Goal: Complete application form

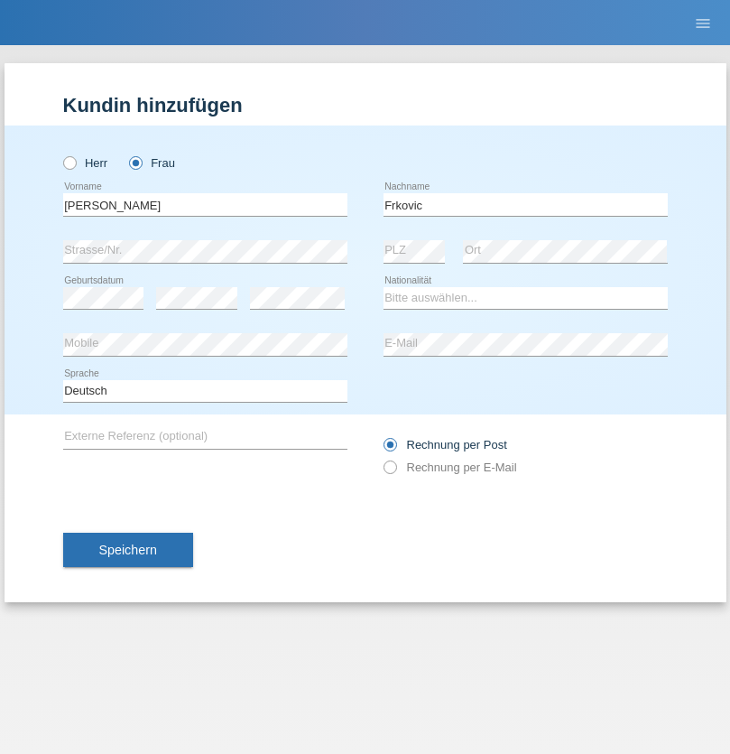
type input "Frkovic"
select select "CH"
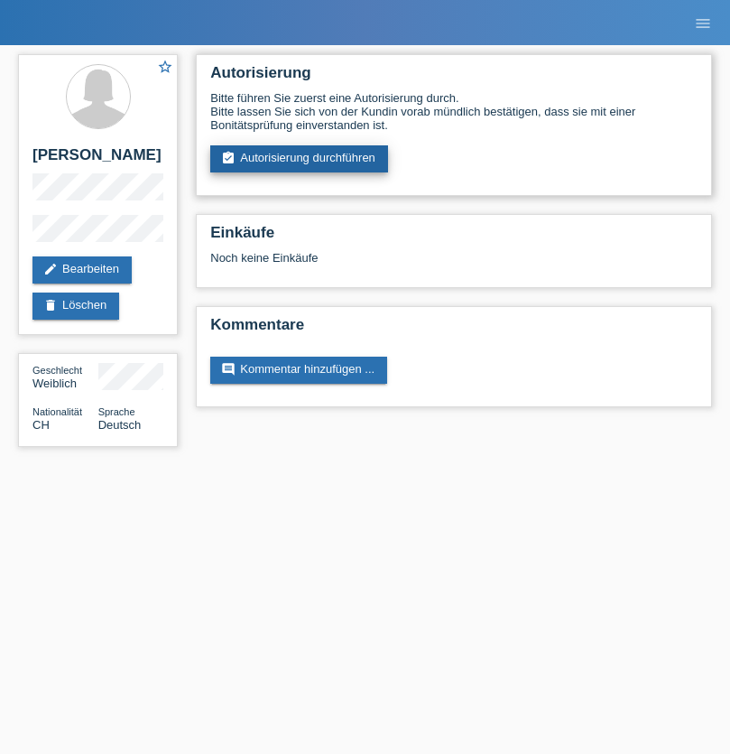
click at [300, 159] on link "assignment_turned_in Autorisierung durchführen" at bounding box center [299, 158] width 178 height 27
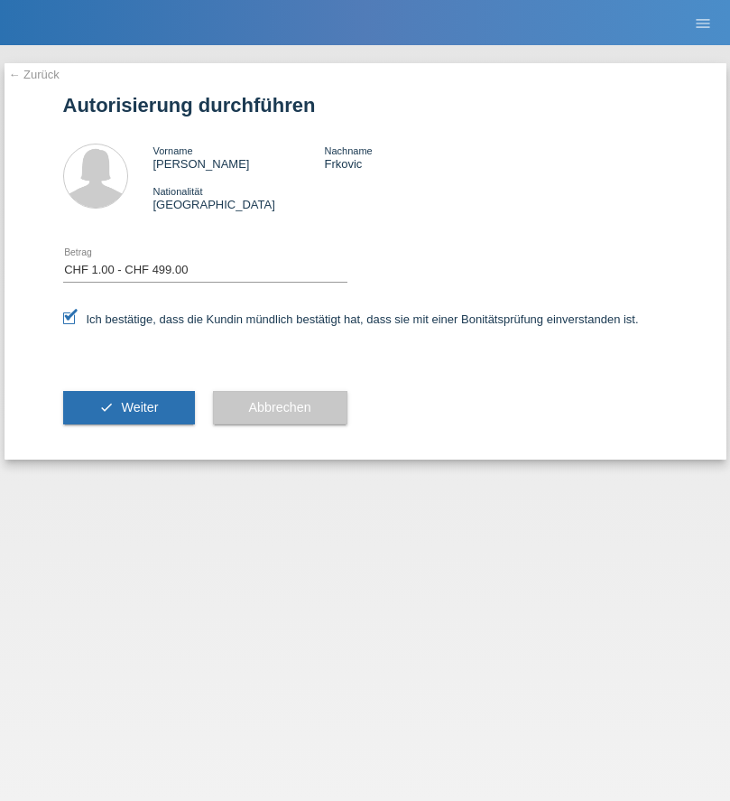
select select "1"
click at [128, 407] on span "Weiter" at bounding box center [139, 407] width 37 height 14
